Goal: Information Seeking & Learning: Learn about a topic

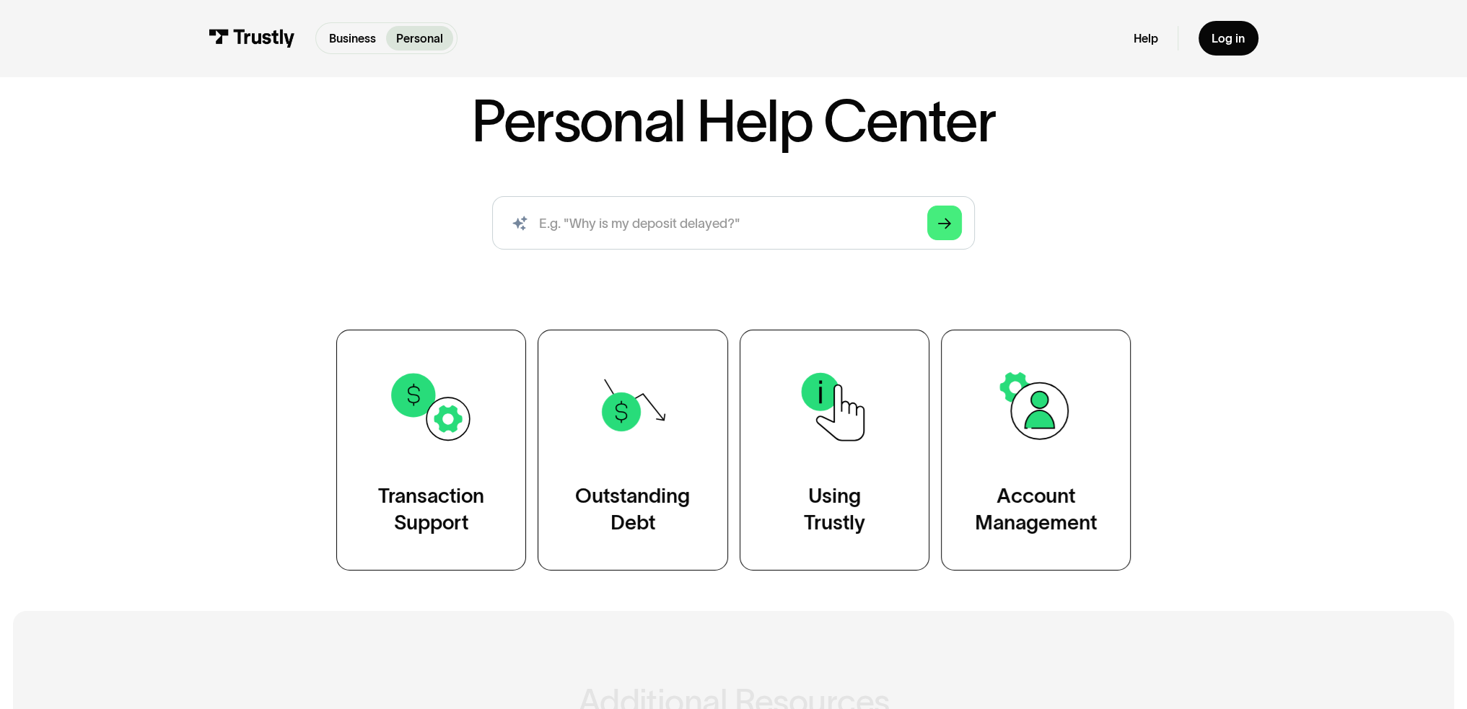
scroll to position [216, 0]
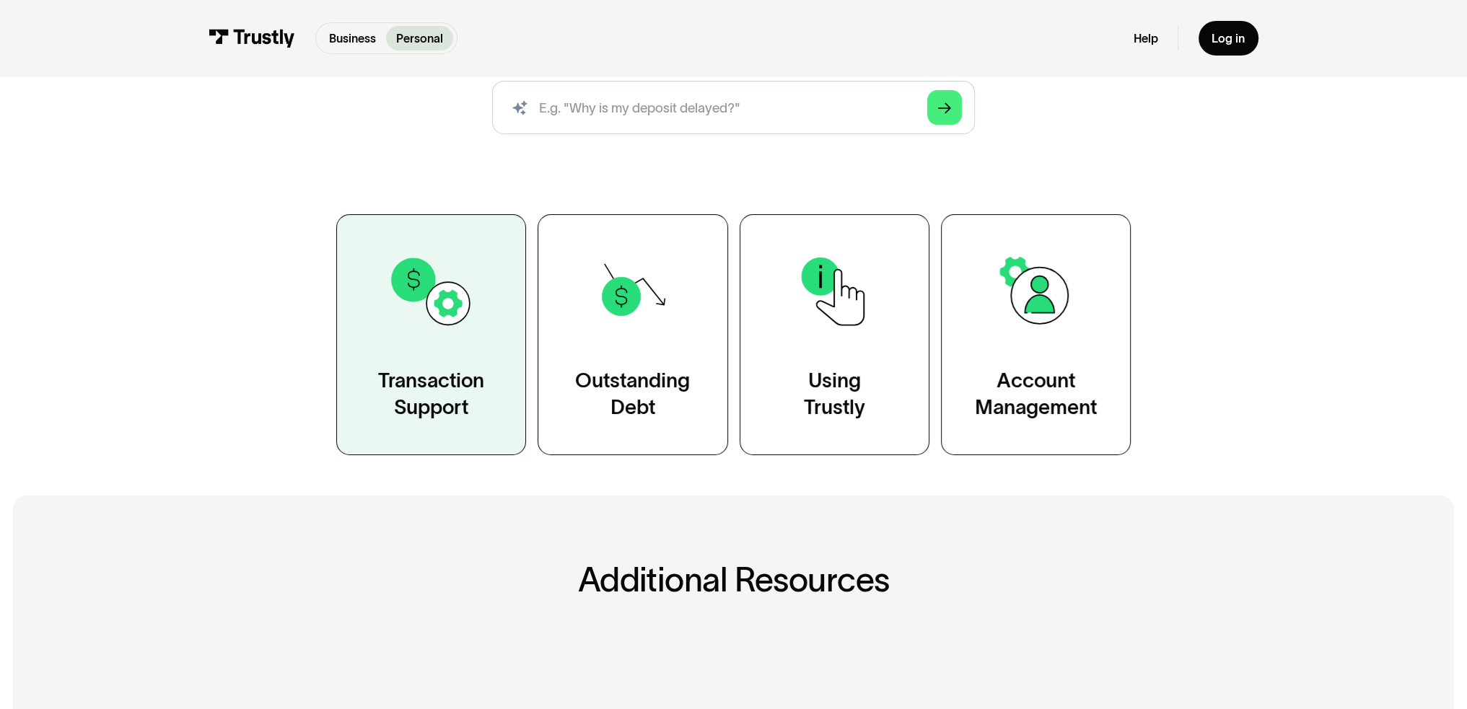
click at [443, 365] on link "Transaction Support" at bounding box center [431, 334] width 190 height 241
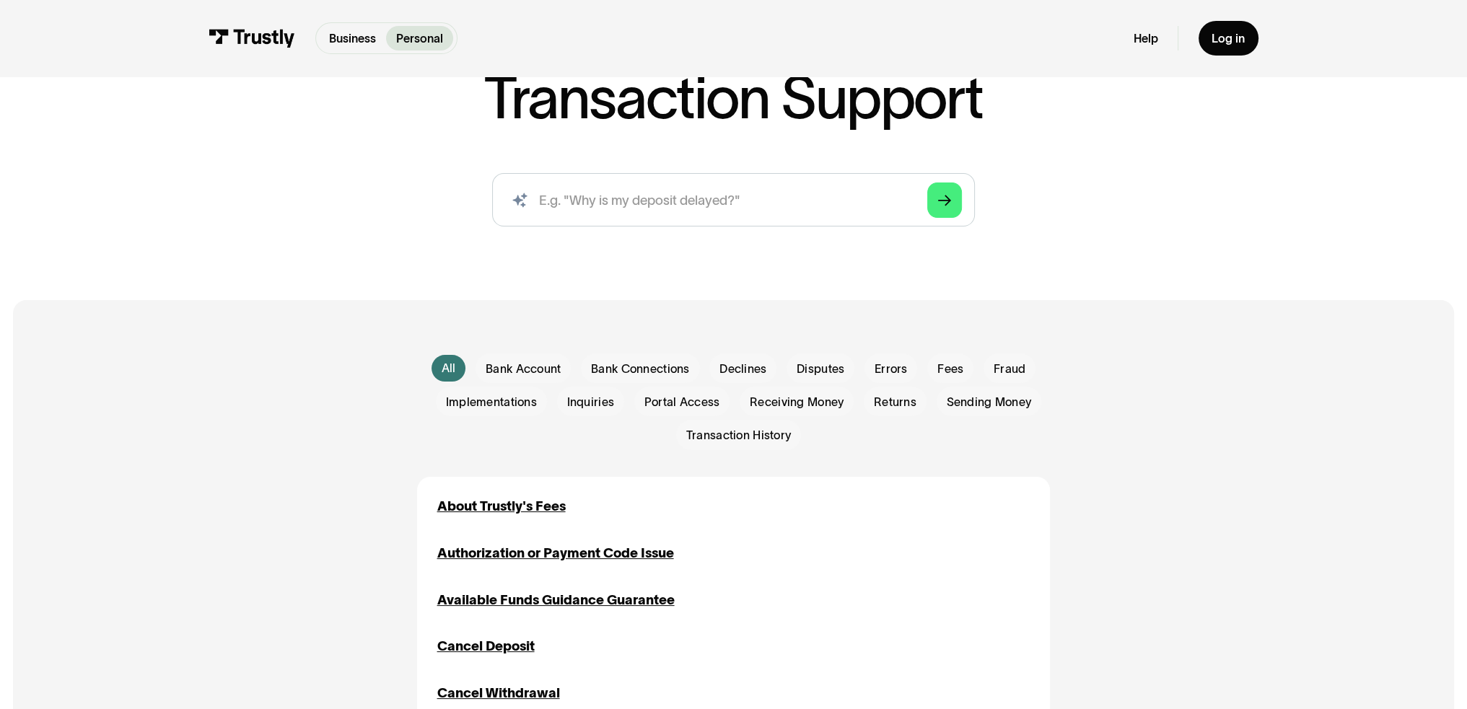
scroll to position [361, 0]
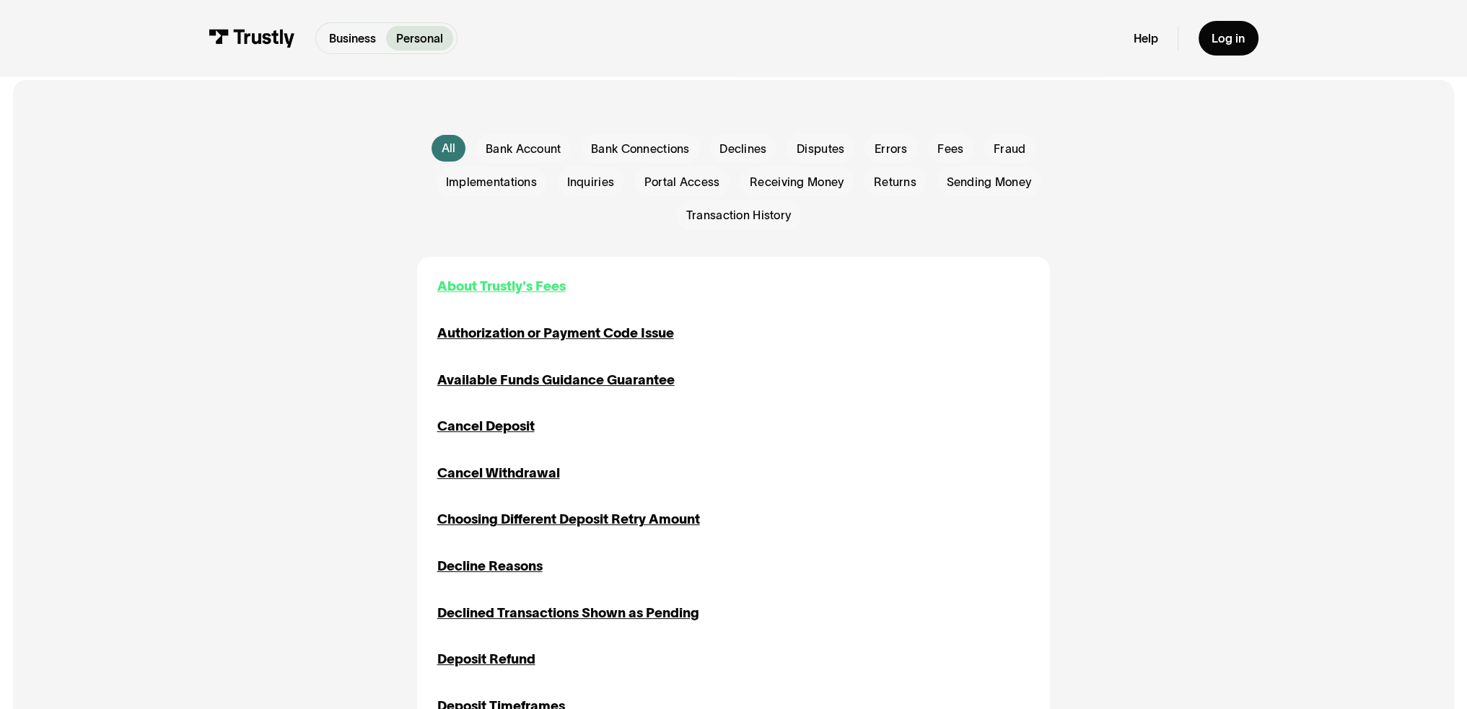
click at [489, 287] on div "About Trustly's Fees" at bounding box center [501, 286] width 128 height 20
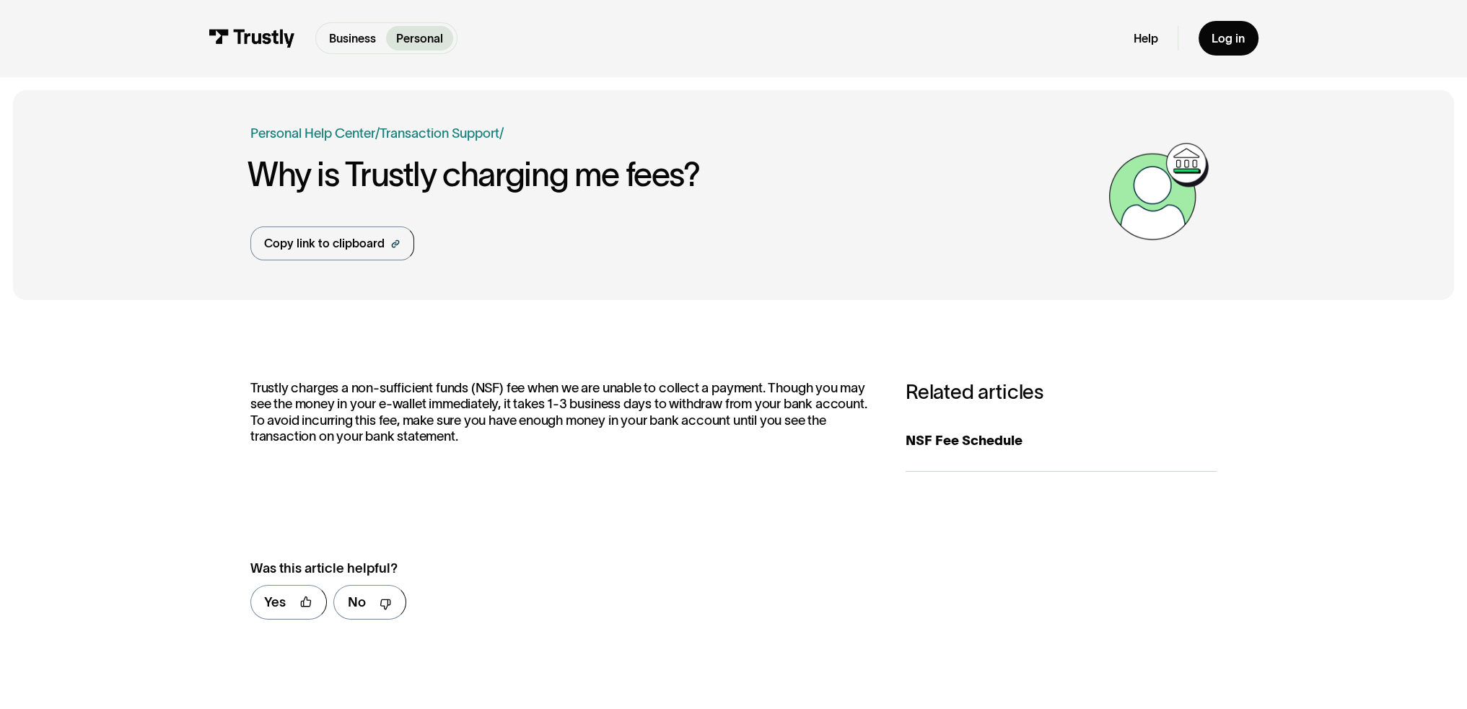
click at [493, 178] on h1 "Why is Trustly charging me fees?" at bounding box center [675, 175] width 854 height 37
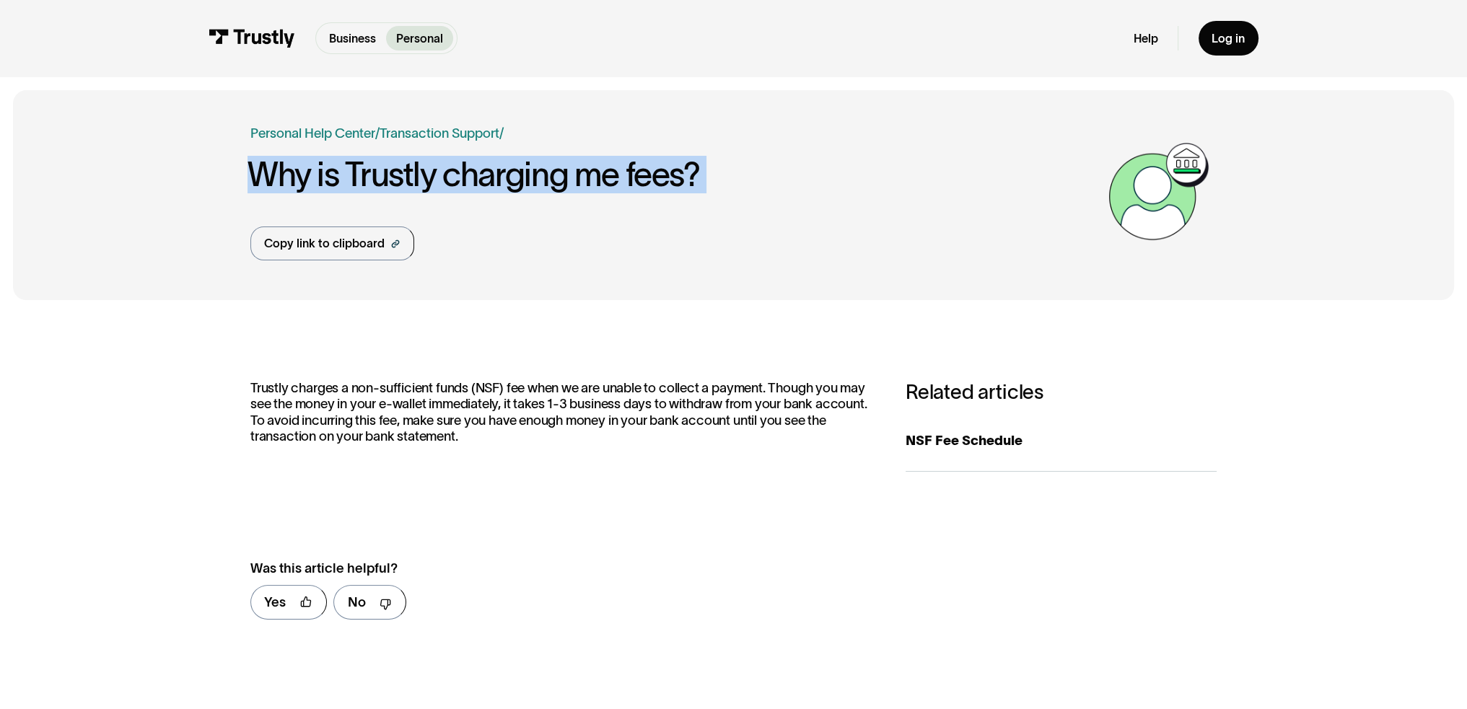
click at [493, 178] on h1 "Why is Trustly charging me fees?" at bounding box center [675, 175] width 854 height 37
copy h1 "Why is Trustly charging me fees?"
click at [280, 38] on img at bounding box center [252, 38] width 87 height 18
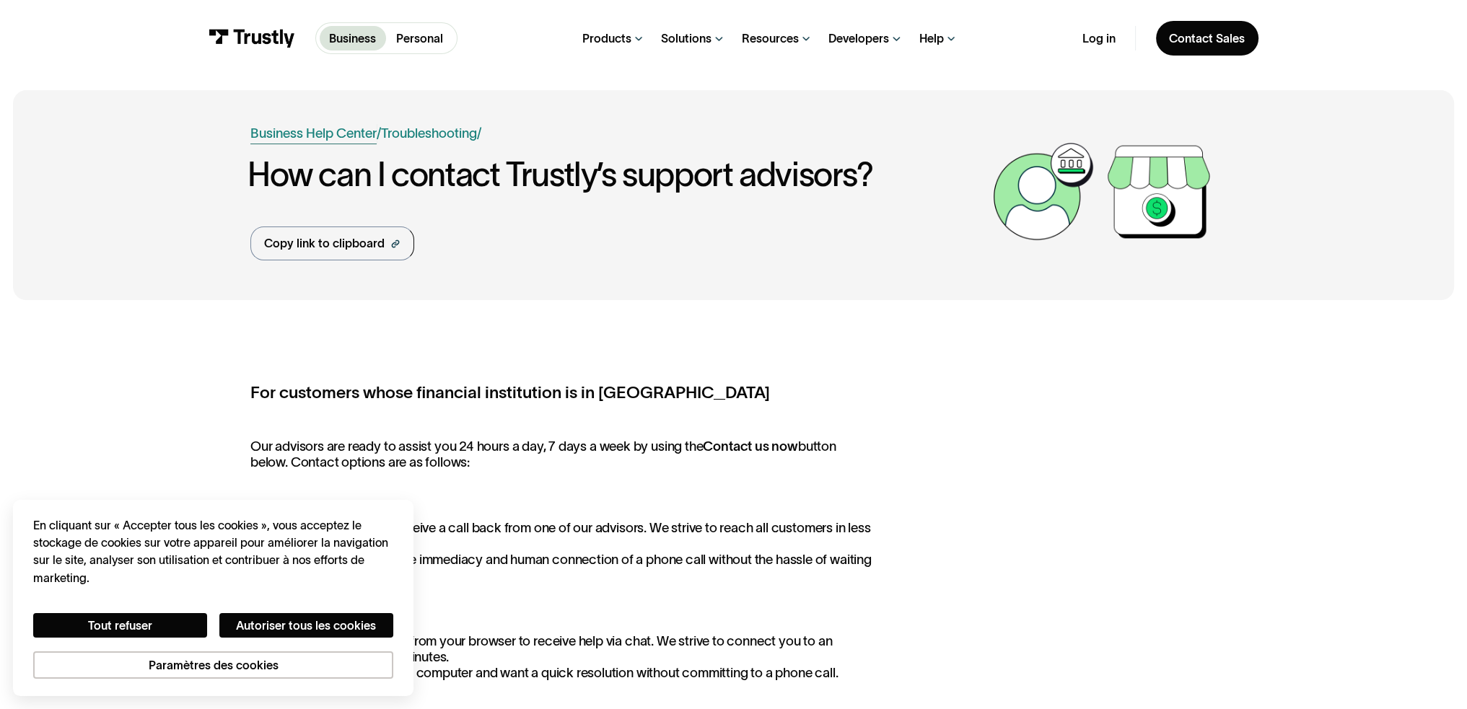
click at [301, 129] on link "Business Help Center" at bounding box center [313, 133] width 126 height 20
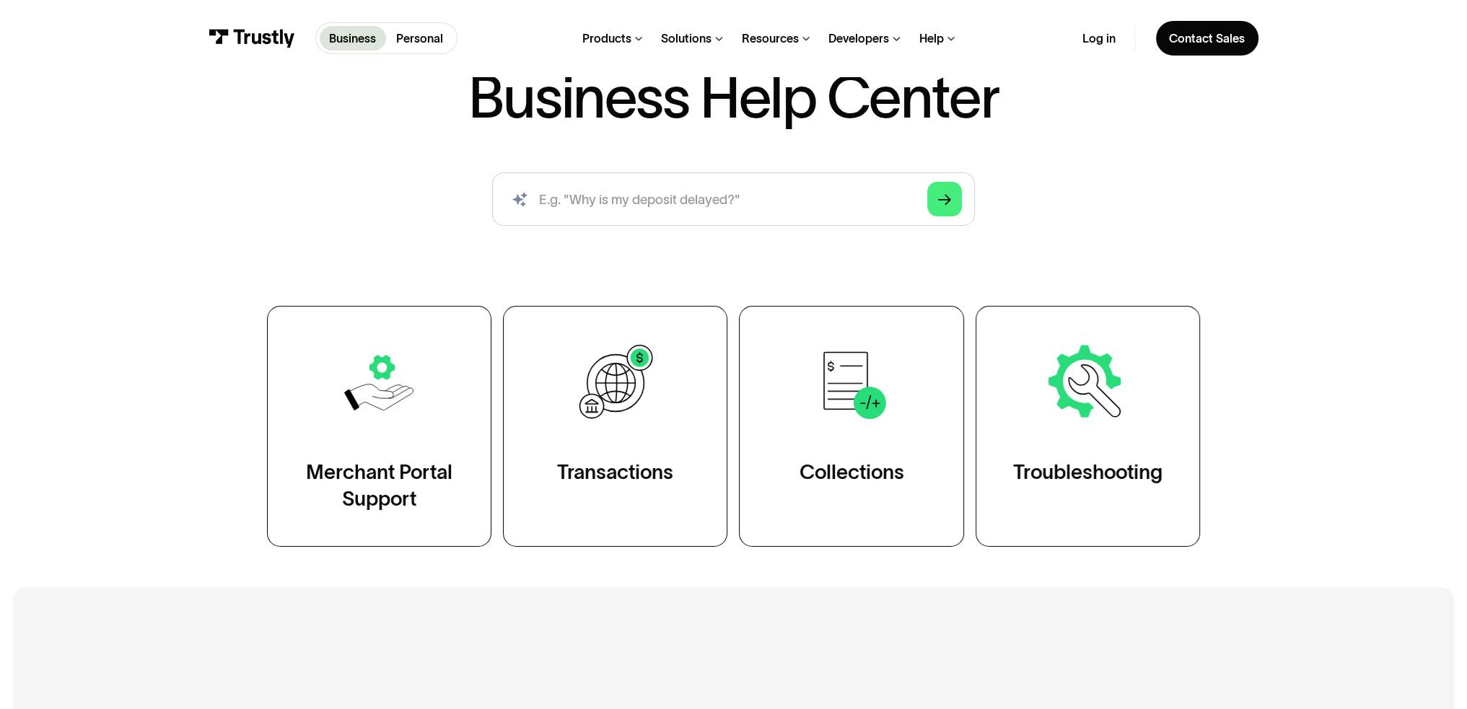
scroll to position [289, 0]
